Goal: Ask a question

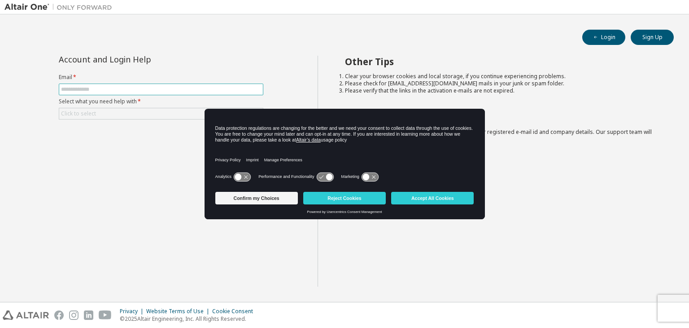
click at [115, 83] on span at bounding box center [161, 89] width 205 height 12
click at [115, 87] on input "text" at bounding box center [161, 89] width 200 height 7
type input "**********"
click at [115, 113] on div "Click to select" at bounding box center [161, 113] width 204 height 11
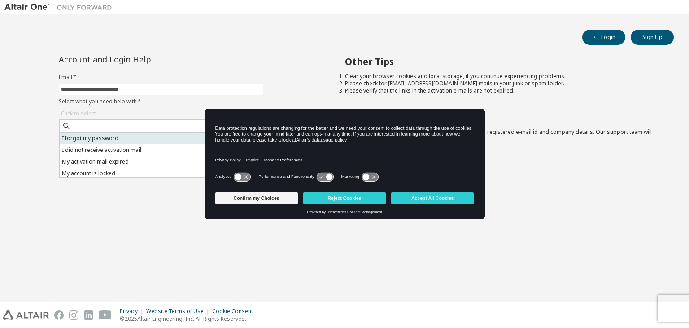
click at [109, 140] on li "I forgot my password" at bounding box center [161, 138] width 202 height 12
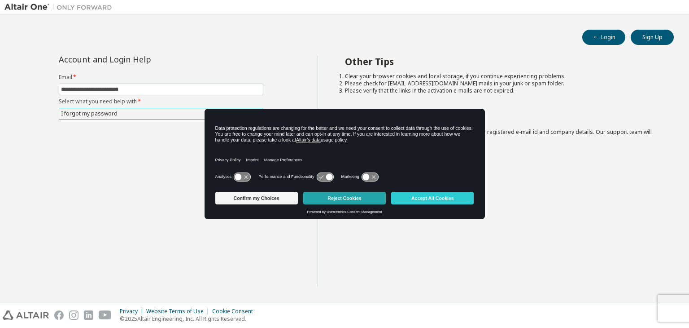
click at [328, 195] on button "Reject Cookies" at bounding box center [344, 198] width 83 height 13
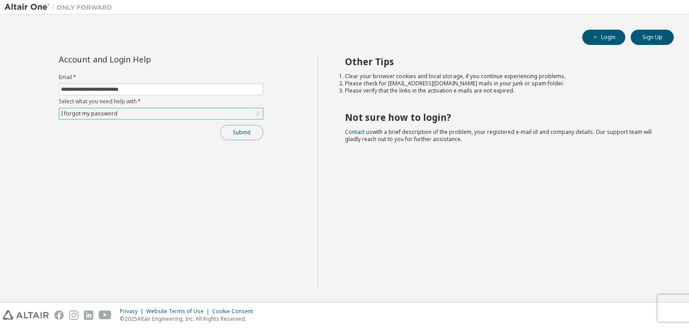
click at [244, 136] on button "Submit" at bounding box center [241, 132] width 43 height 15
